Goal: Book appointment/travel/reservation

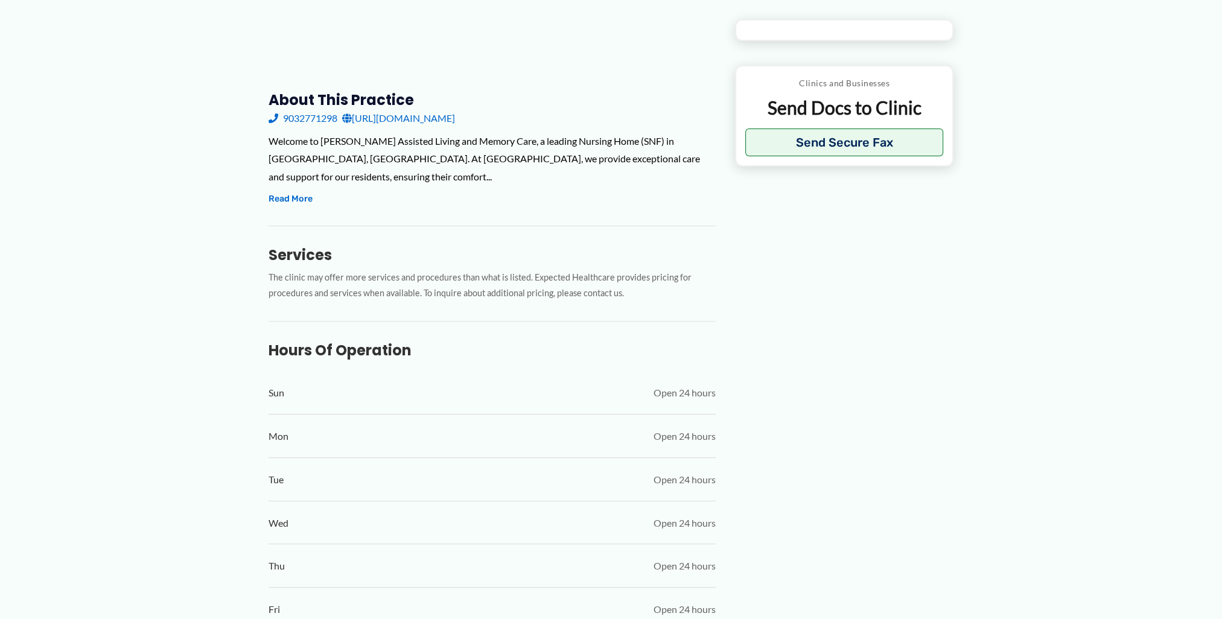
type input "**********"
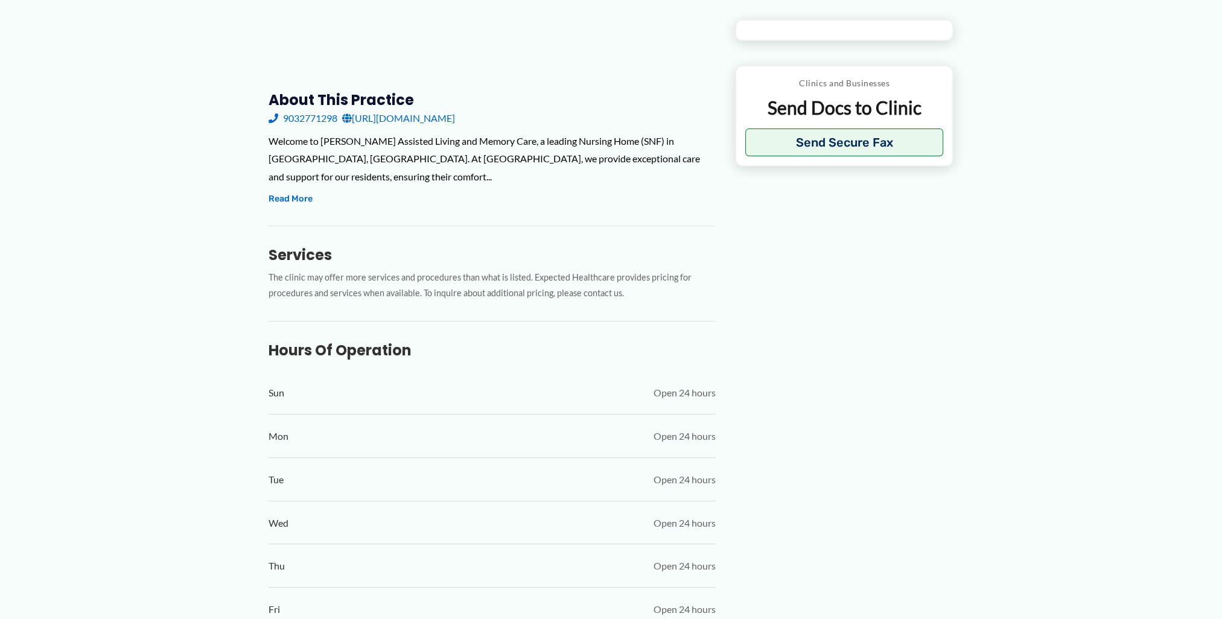
type input "**********"
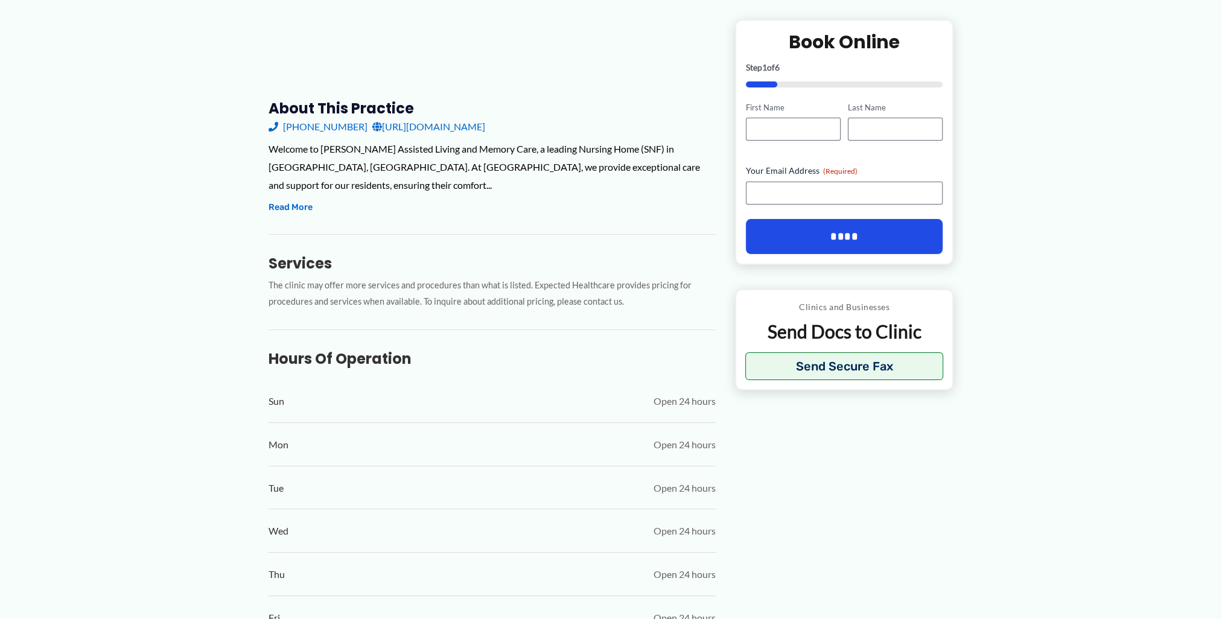
scroll to position [310, 0]
